Goal: Information Seeking & Learning: Check status

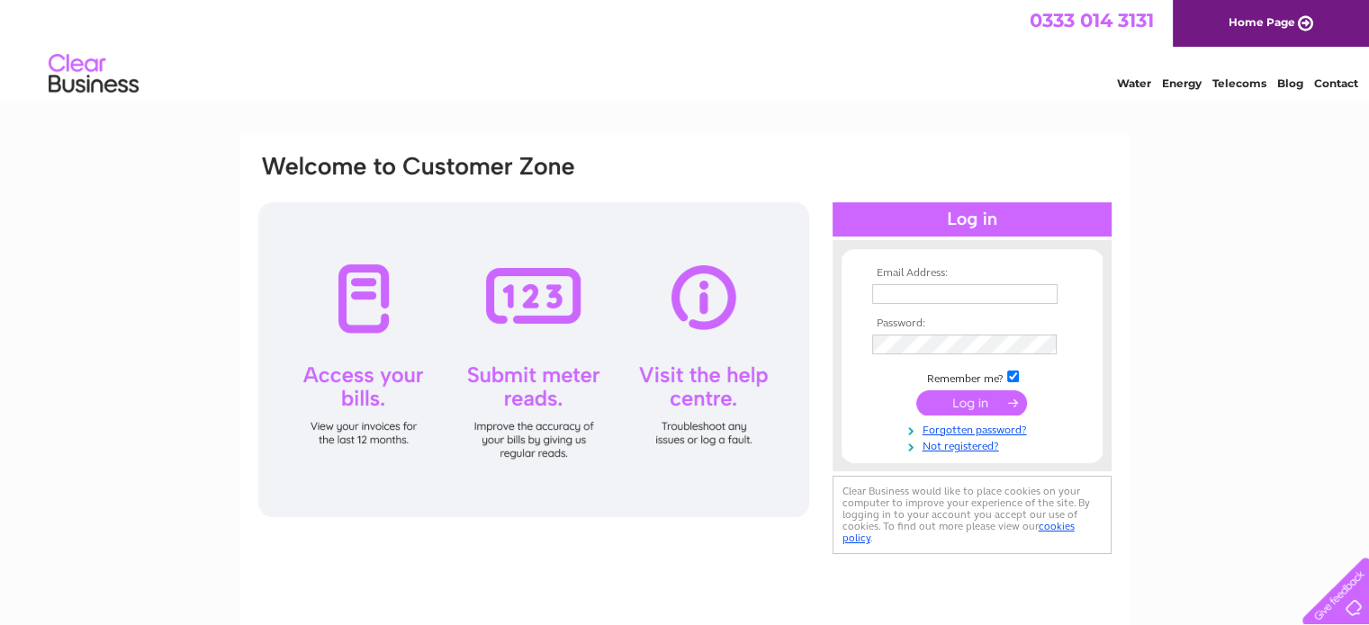
click at [984, 294] on input "text" at bounding box center [964, 294] width 185 height 20
type input "alan.morgan@moreglass.co.uk"
click at [932, 404] on input "submit" at bounding box center [971, 403] width 111 height 25
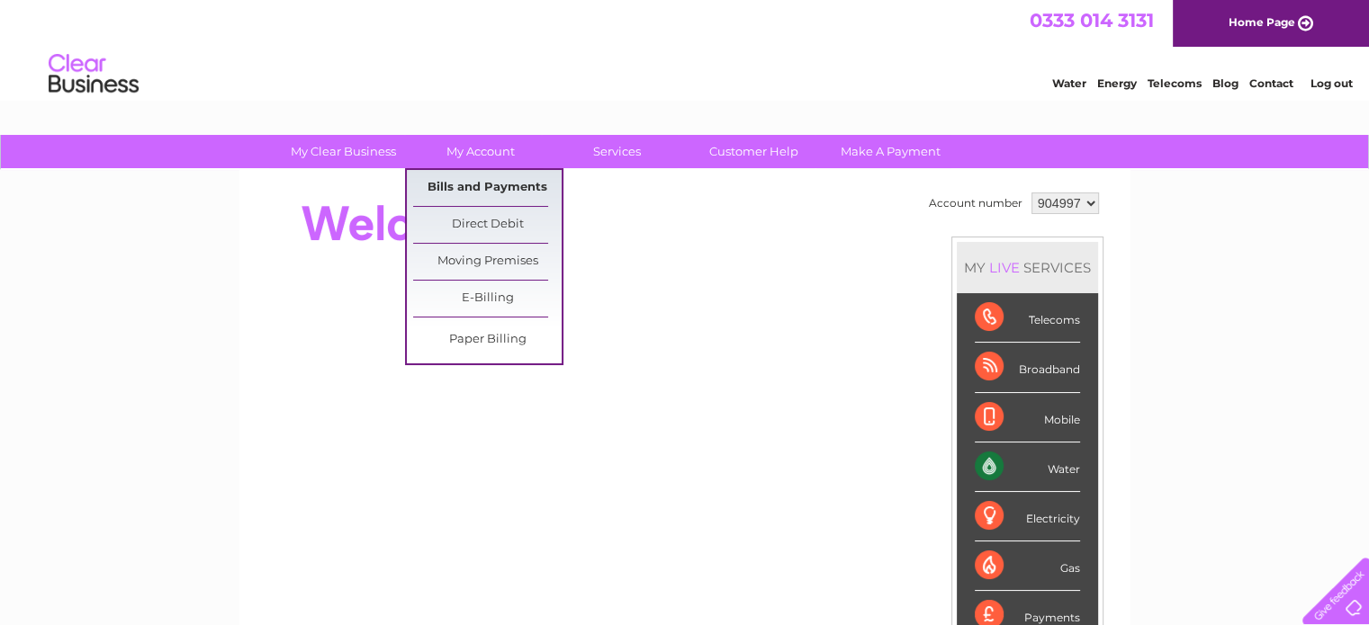
click at [486, 181] on link "Bills and Payments" at bounding box center [487, 188] width 148 height 36
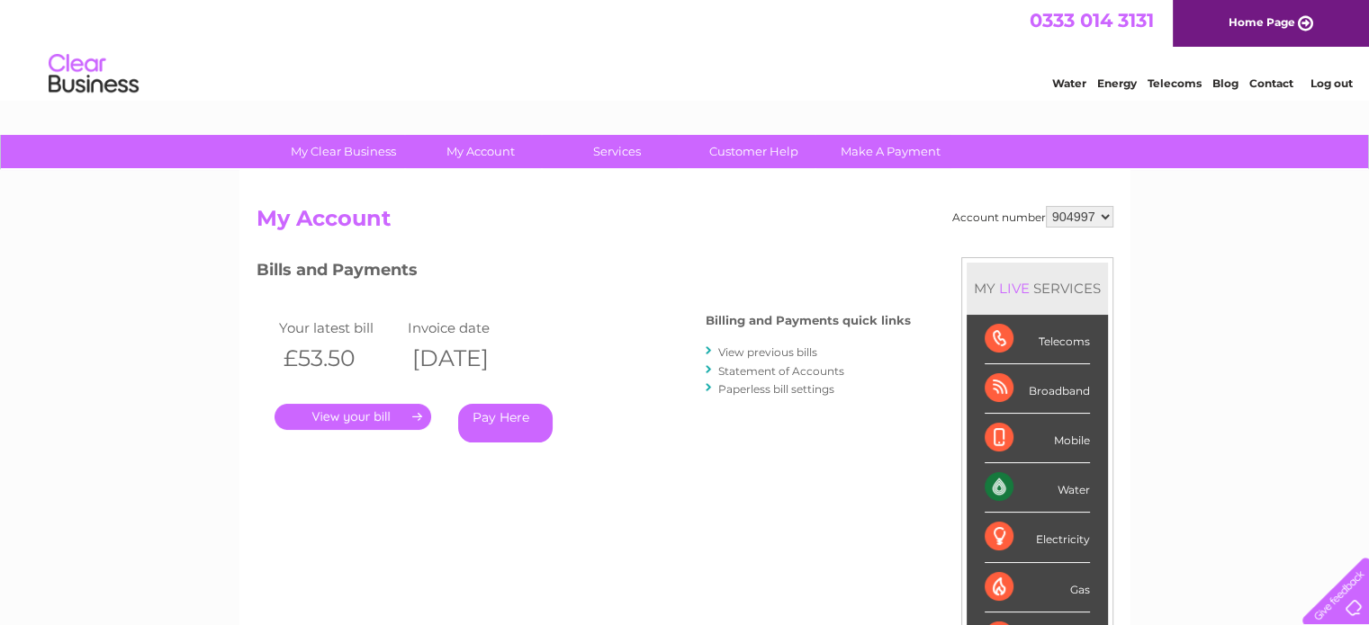
click at [800, 350] on link "View previous bills" at bounding box center [767, 352] width 99 height 13
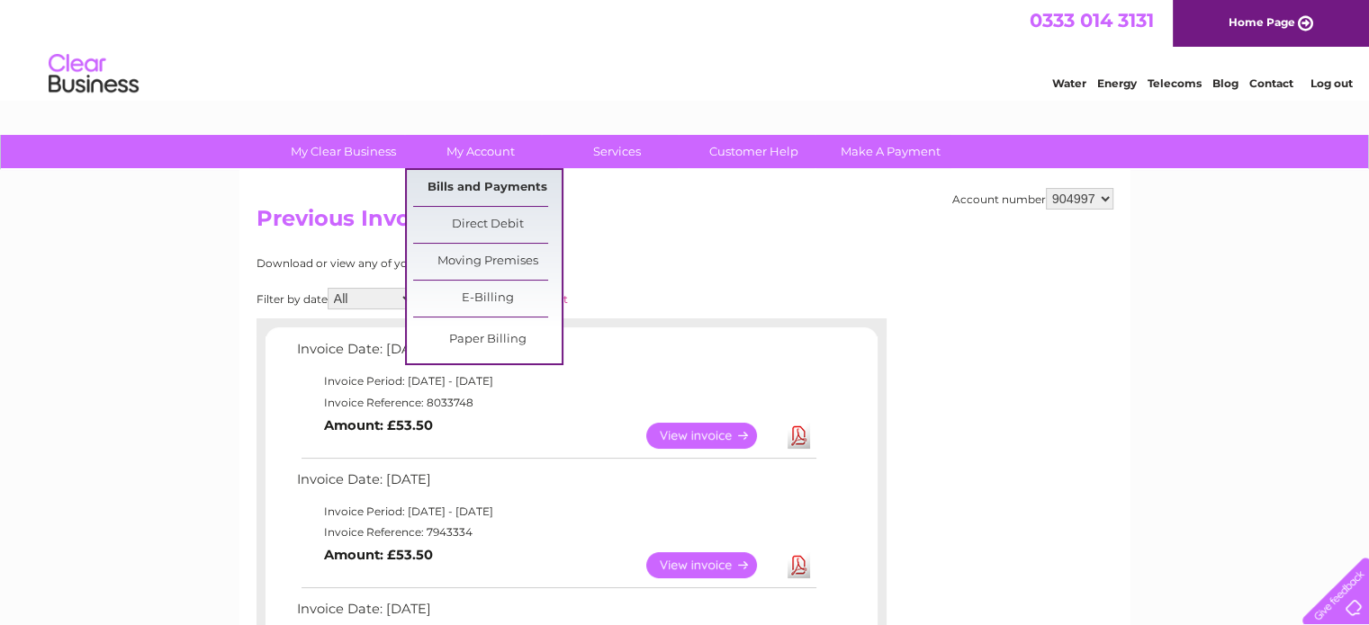
click at [517, 191] on link "Bills and Payments" at bounding box center [487, 188] width 148 height 36
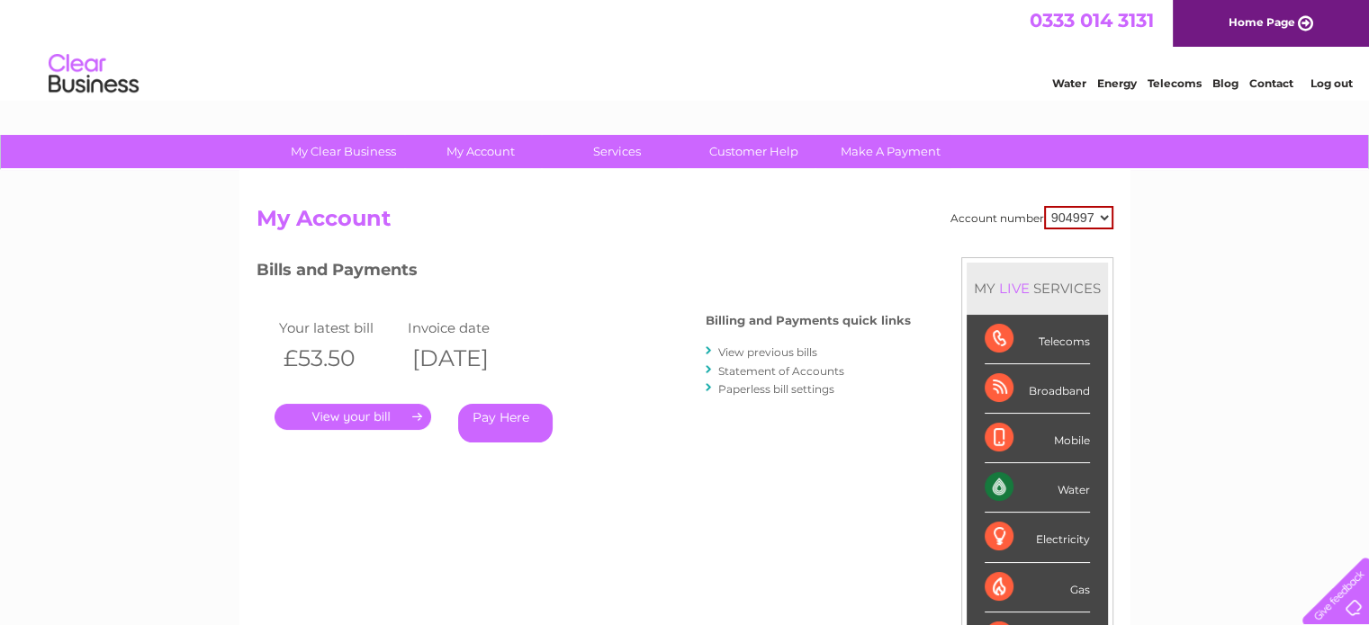
click at [813, 367] on link "Statement of Accounts" at bounding box center [781, 370] width 126 height 13
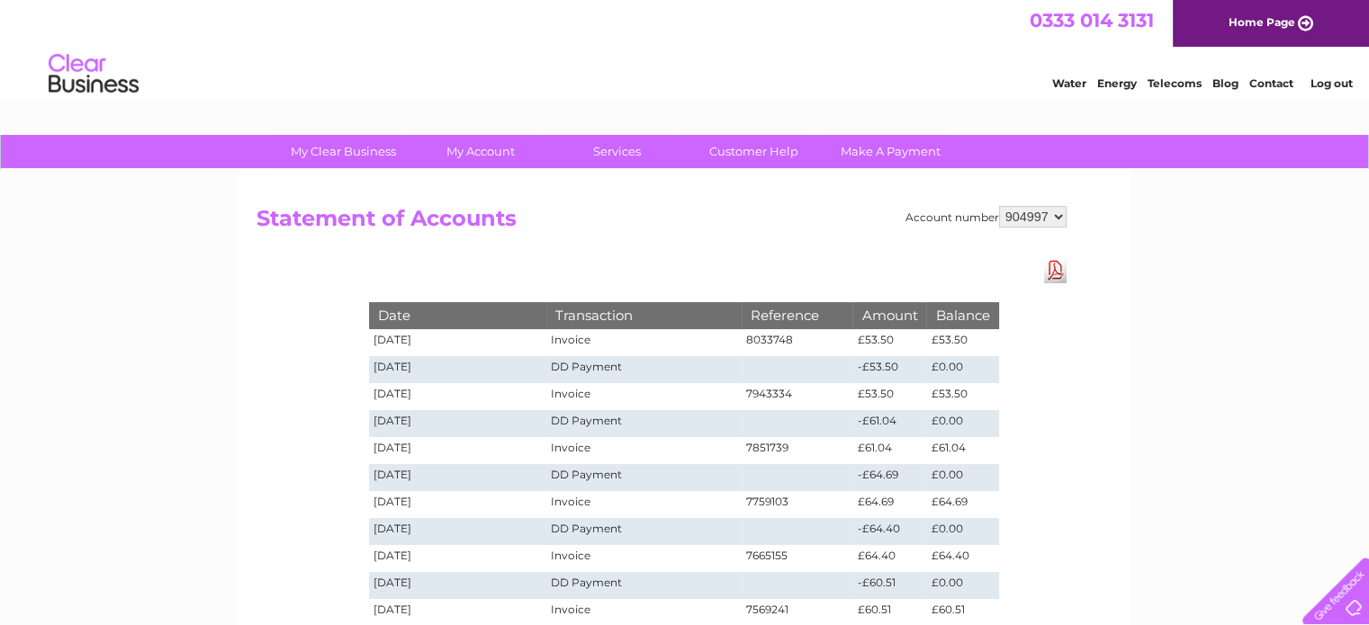
click at [1187, 82] on link "Telecoms" at bounding box center [1174, 82] width 54 height 13
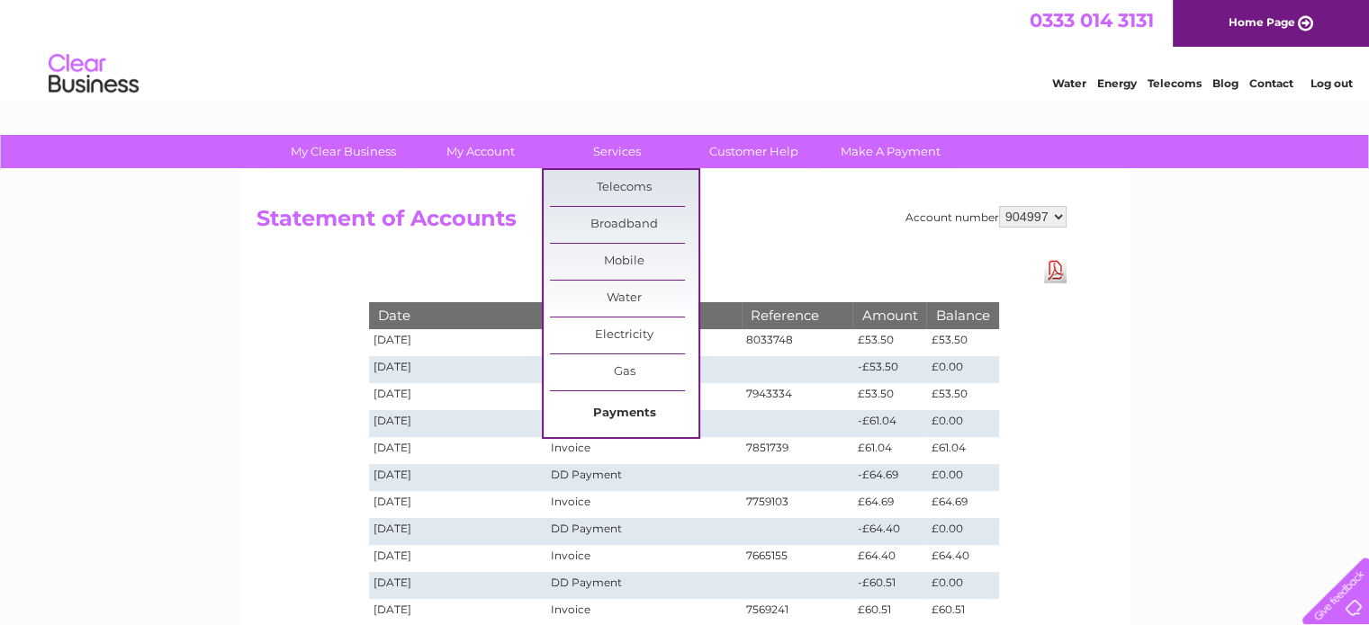
click at [626, 402] on link "Payments" at bounding box center [624, 414] width 148 height 36
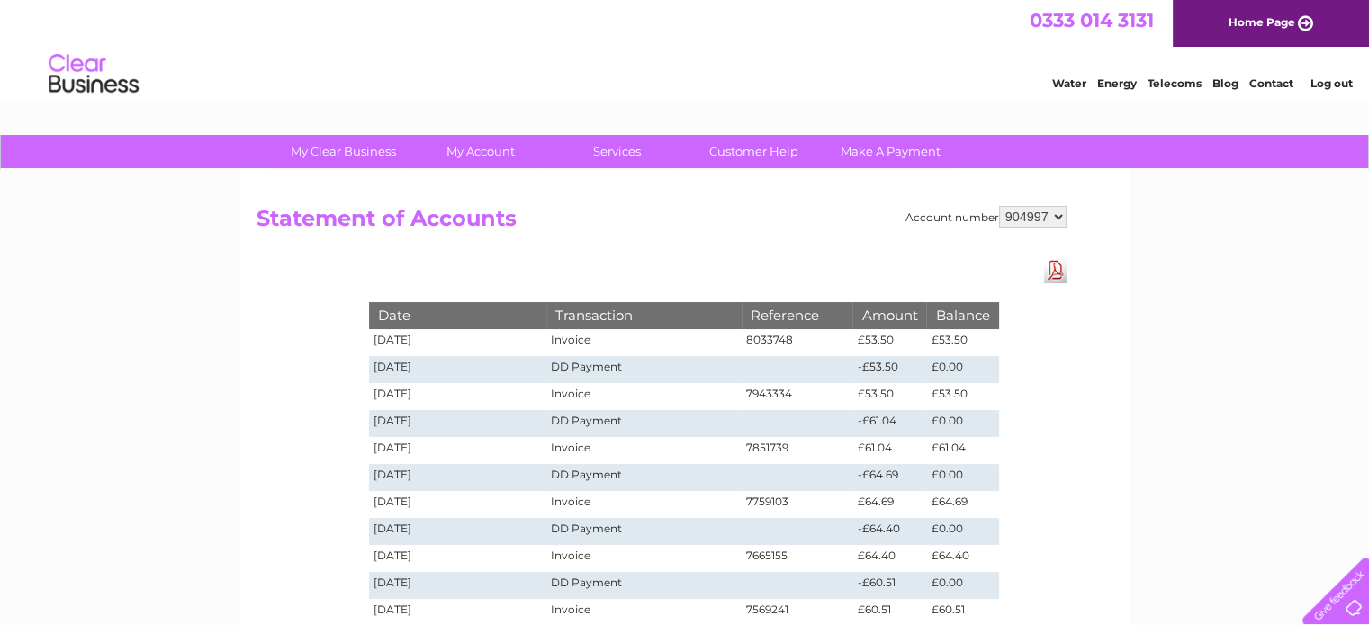
click at [1059, 211] on select "904997" at bounding box center [1032, 217] width 67 height 22
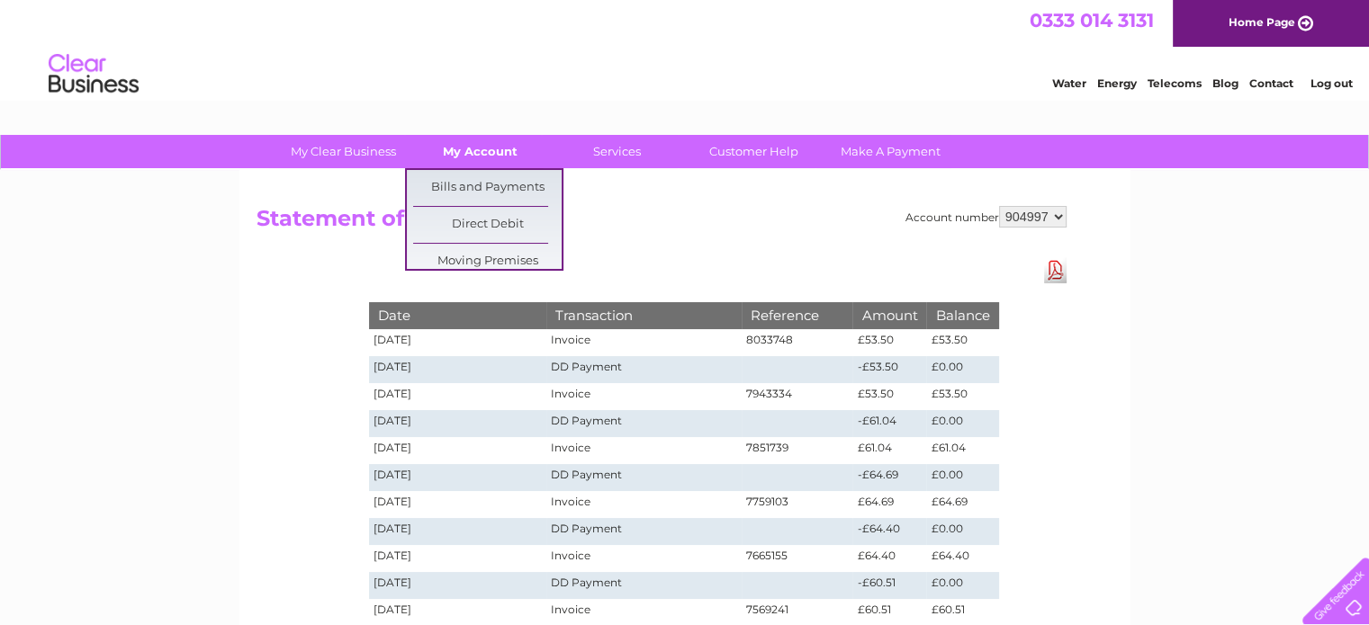
click at [490, 144] on link "My Account" at bounding box center [480, 151] width 148 height 33
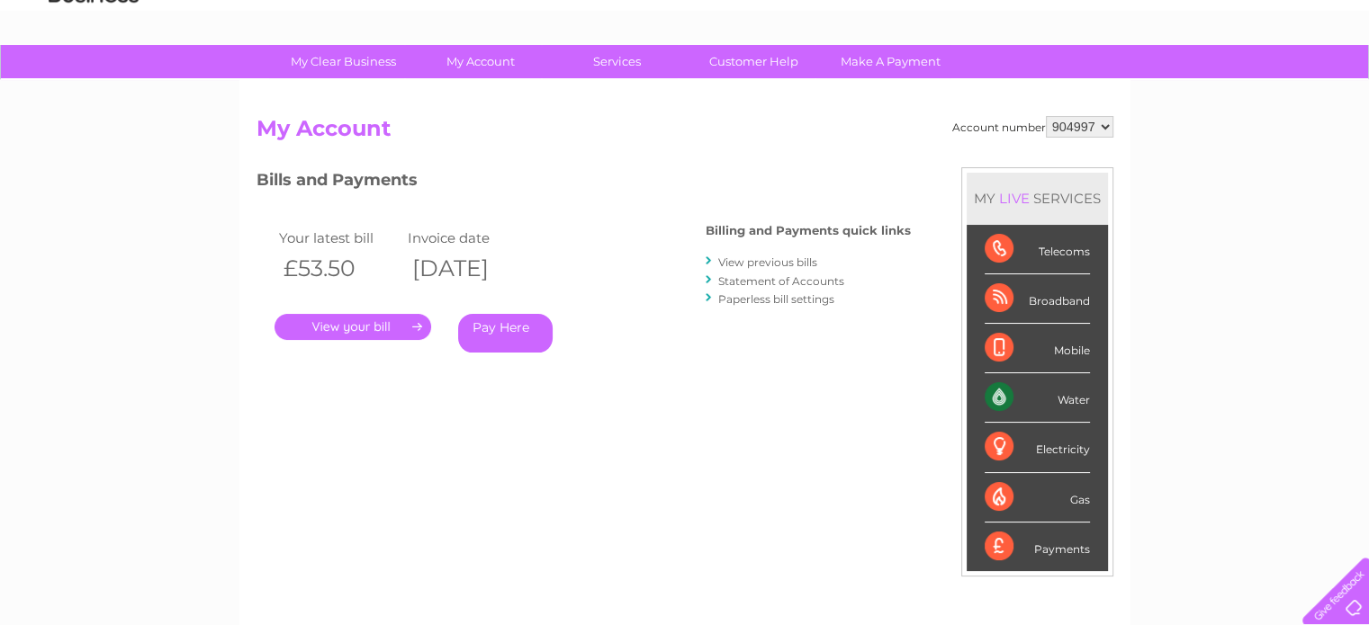
scroll to position [180, 0]
